Goal: Information Seeking & Learning: Find specific fact

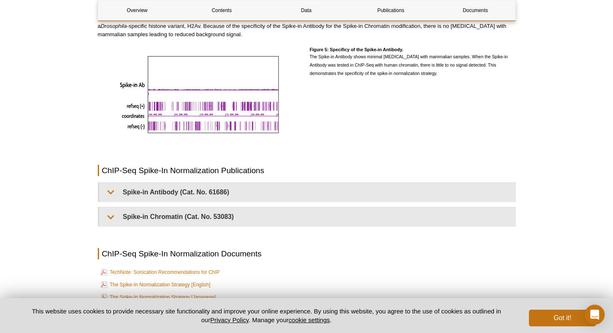
scroll to position [1736, 0]
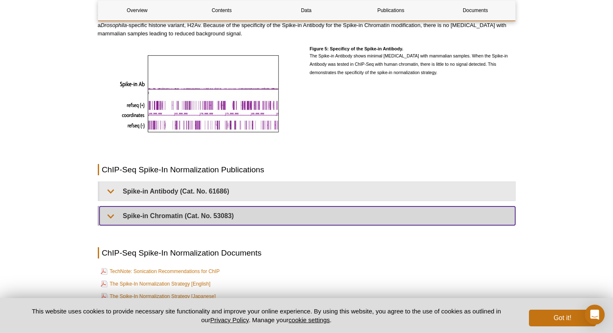
click at [244, 212] on summary "Spike-in Chromatin (Cat. No. 53083)" at bounding box center [308, 216] width 416 height 19
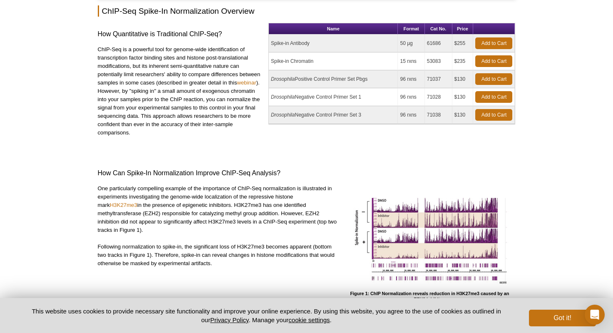
scroll to position [0, 0]
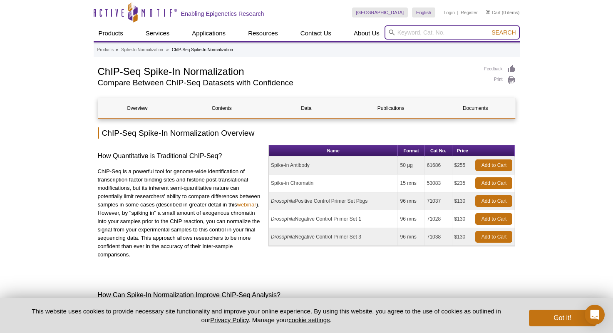
click at [434, 31] on input "search" at bounding box center [452, 32] width 135 height 14
type input "H4K20me1 peptide"
click at [489, 29] on button "Search" at bounding box center [503, 32] width 29 height 7
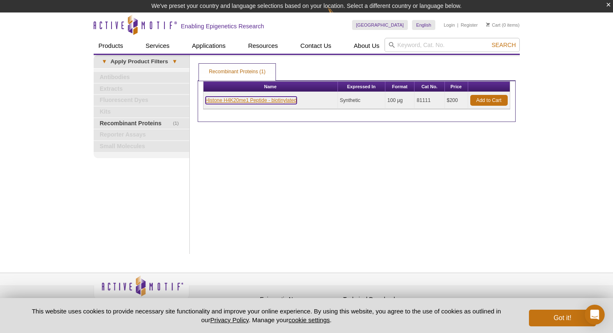
click at [283, 101] on link "Histone H4K20me1 Peptide - biotinylated" at bounding box center [251, 100] width 91 height 7
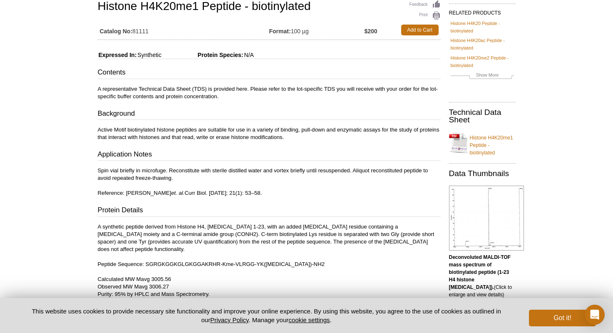
scroll to position [67, 0]
click at [299, 7] on h1 "Histone H4K20me1 Peptide - biotinylated" at bounding box center [269, 8] width 343 height 14
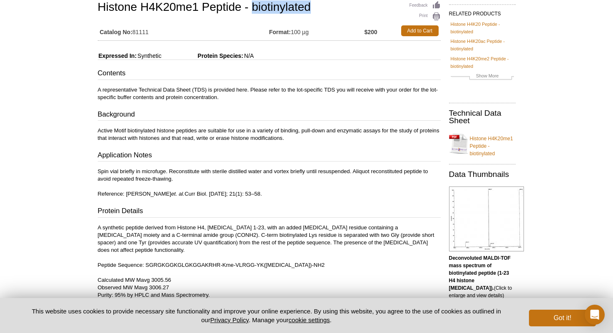
click at [299, 7] on h1 "Histone H4K20me1 Peptide - biotinylated" at bounding box center [269, 8] width 343 height 14
copy h1 "biotinylated"
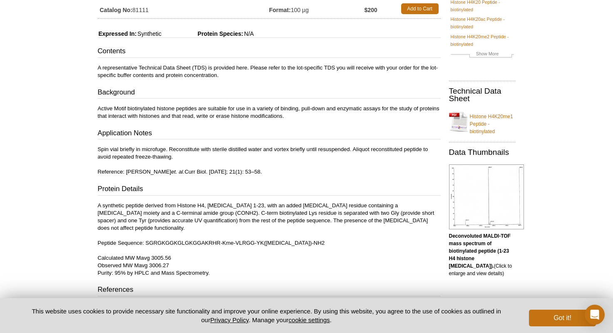
scroll to position [0, 0]
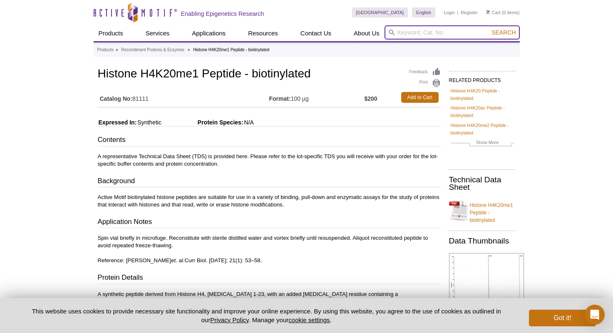
click at [416, 34] on input "search" at bounding box center [452, 32] width 135 height 14
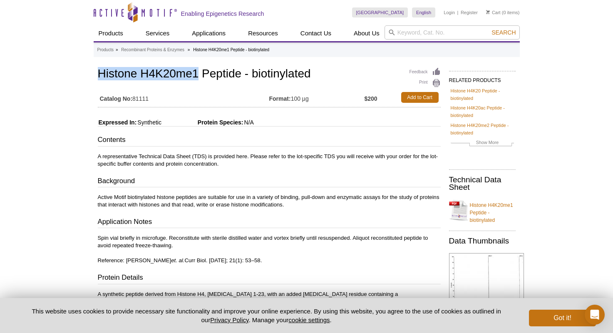
drag, startPoint x: 197, startPoint y: 75, endPoint x: 99, endPoint y: 74, distance: 97.8
click at [99, 74] on h1 "Histone H4K20me1 Peptide - biotinylated" at bounding box center [269, 74] width 343 height 14
copy h1 "Histone H4K20me1"
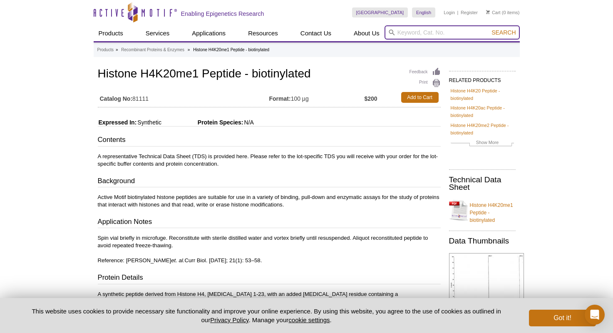
click at [408, 32] on input "search" at bounding box center [452, 32] width 135 height 14
paste input "Histone H4K20me1"
type input "Histone H4K20me1 spike-in chromatin"
click at [489, 29] on button "Search" at bounding box center [503, 32] width 29 height 7
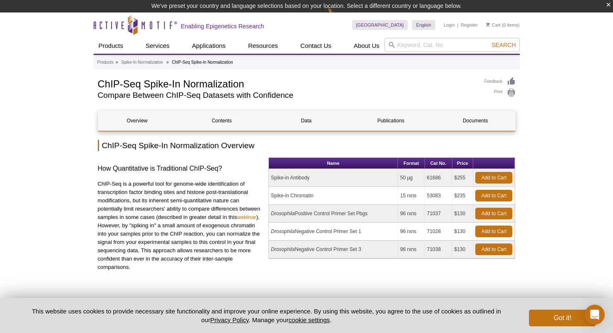
scroll to position [12, 0]
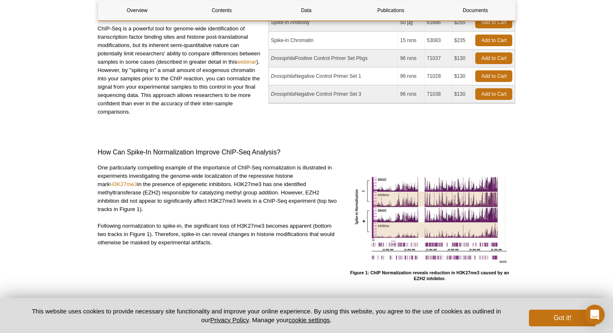
scroll to position [150, 0]
